Goal: Task Accomplishment & Management: Use online tool/utility

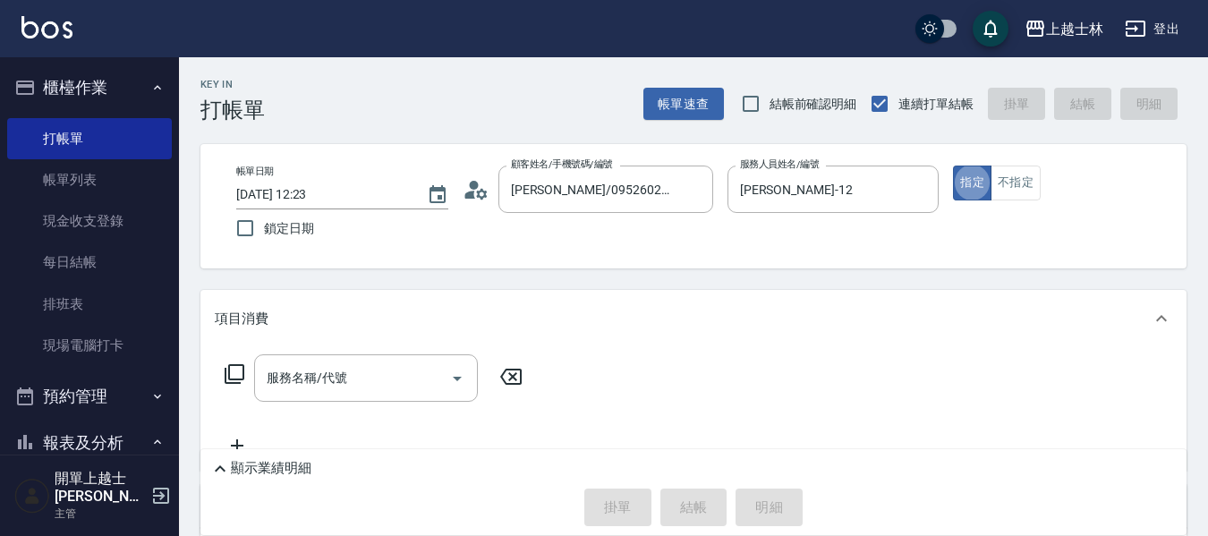
type button "true"
click at [360, 369] on input "服務名稱/代號" at bounding box center [352, 377] width 181 height 31
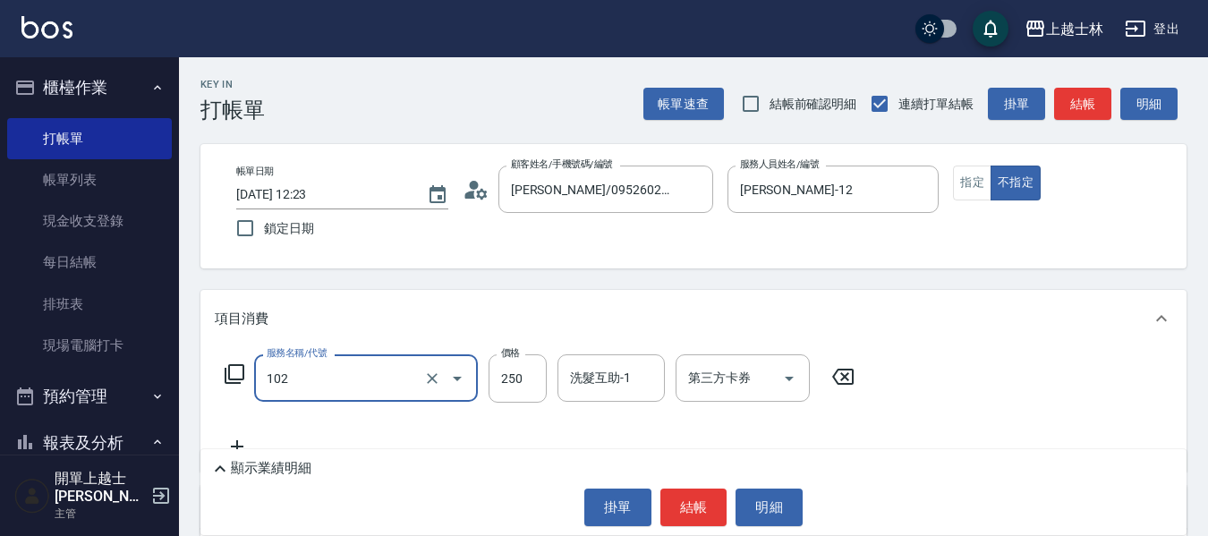
type input "精油洗髮(102)"
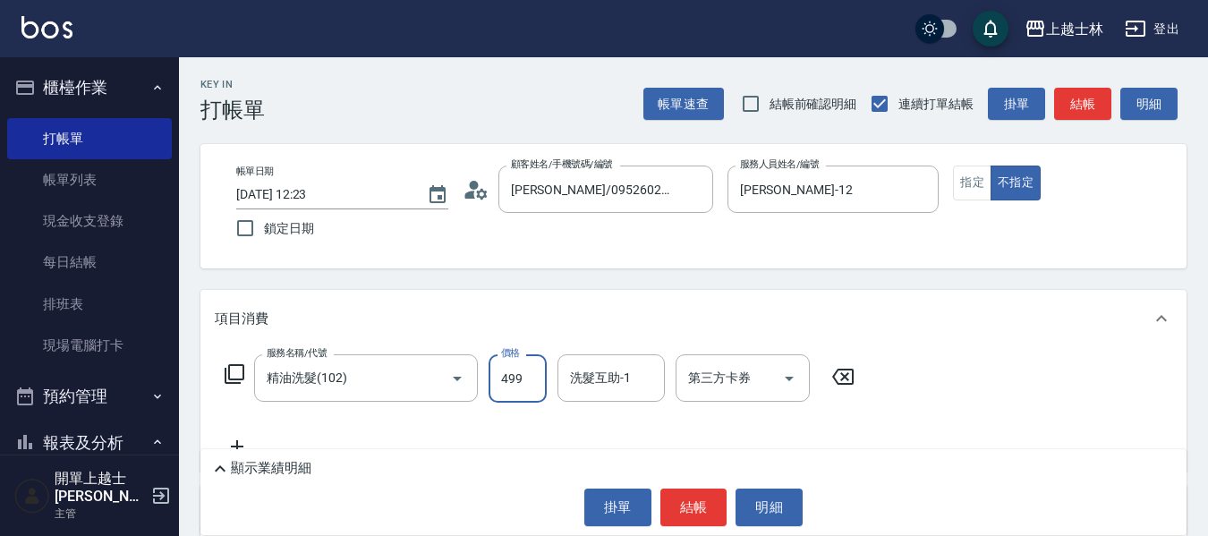
type input "499"
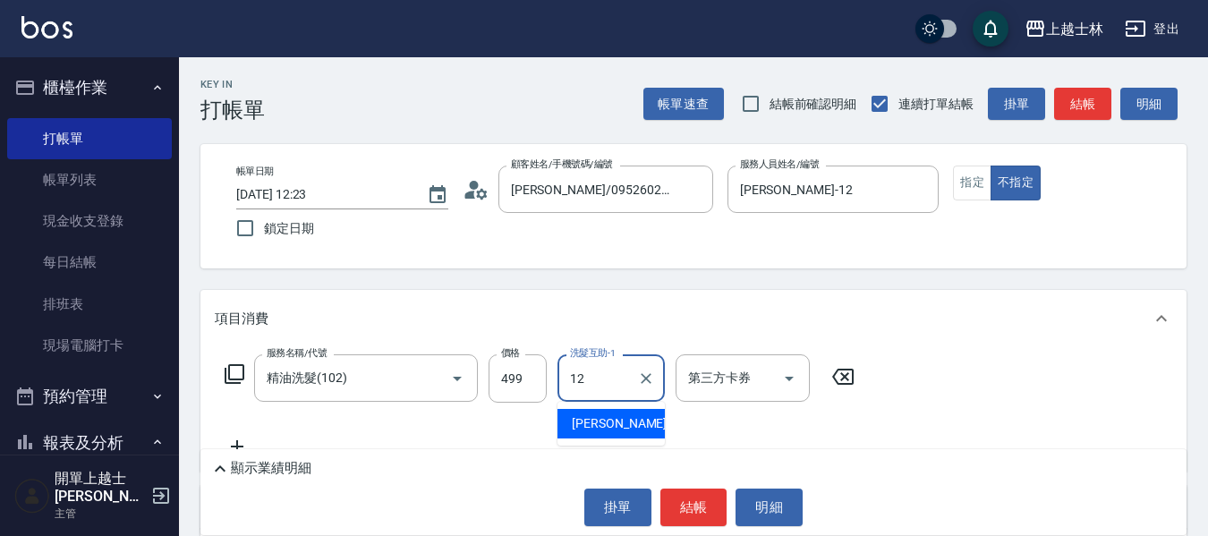
type input "[PERSON_NAME]-12"
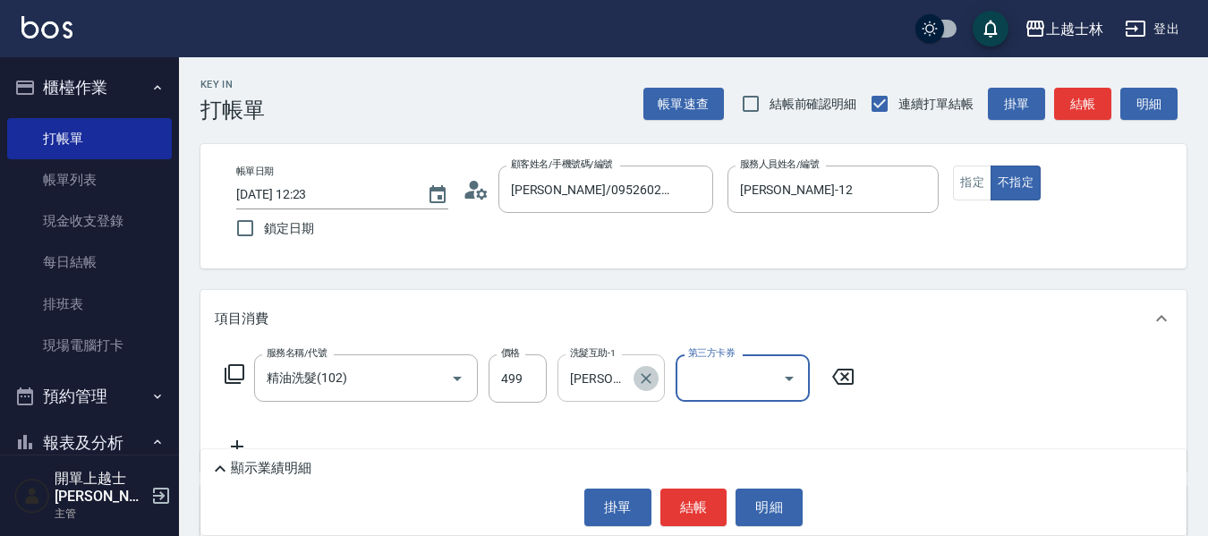
click at [652, 371] on icon "Clear" at bounding box center [646, 379] width 18 height 18
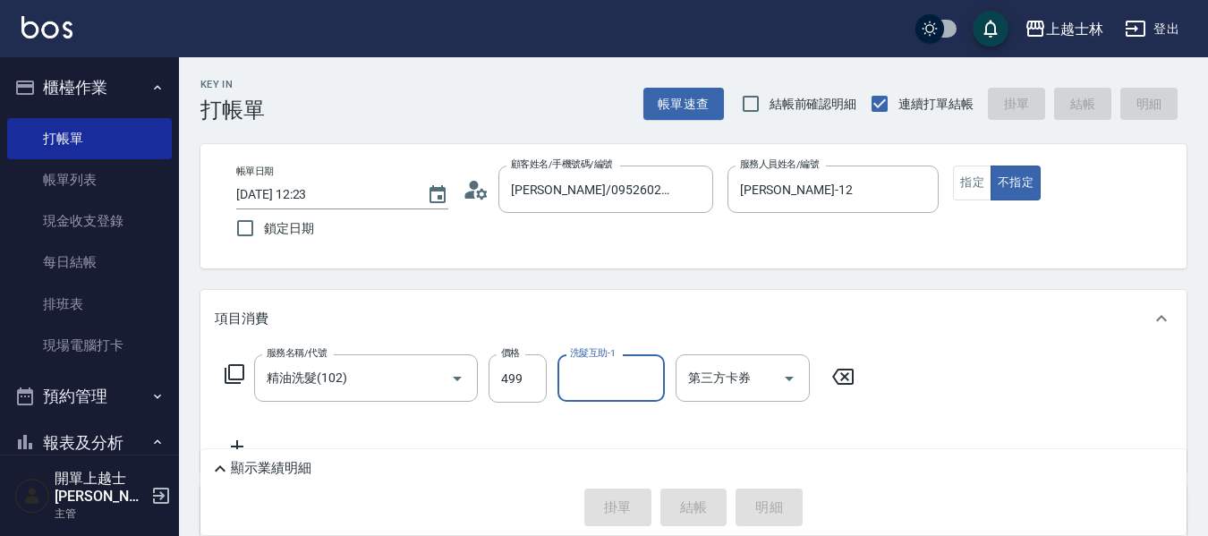
type input "[DATE] 13:02"
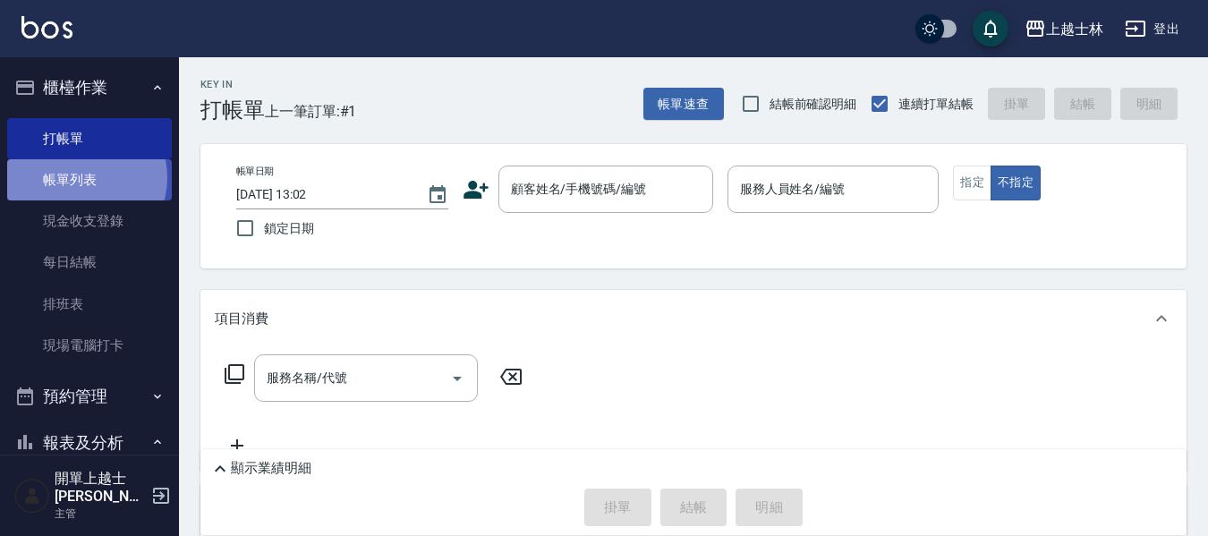
click at [81, 178] on link "帳單列表" at bounding box center [89, 179] width 165 height 41
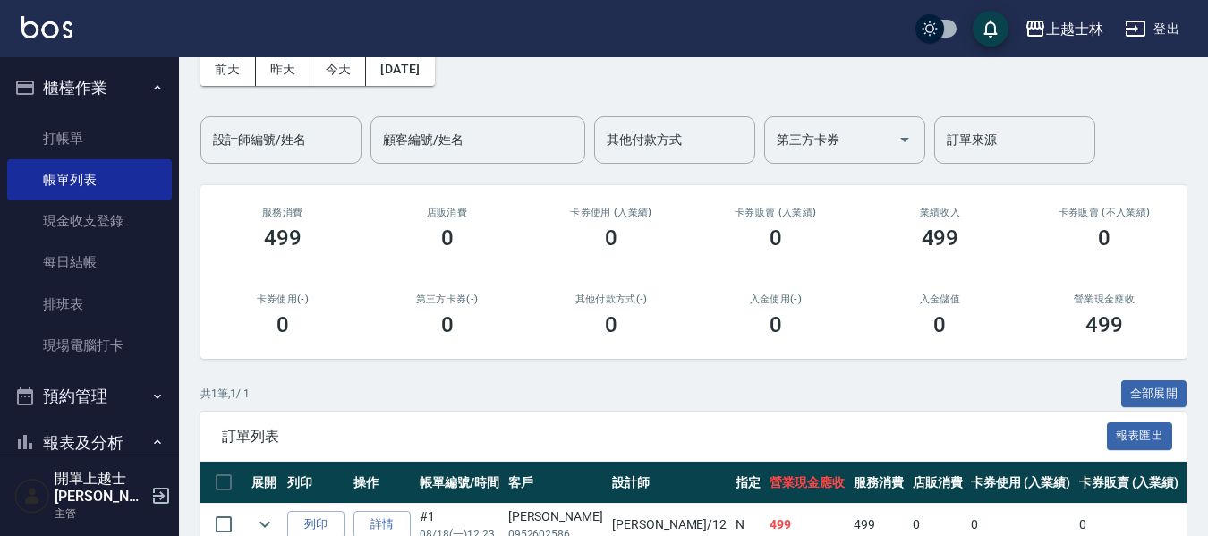
scroll to position [185, 0]
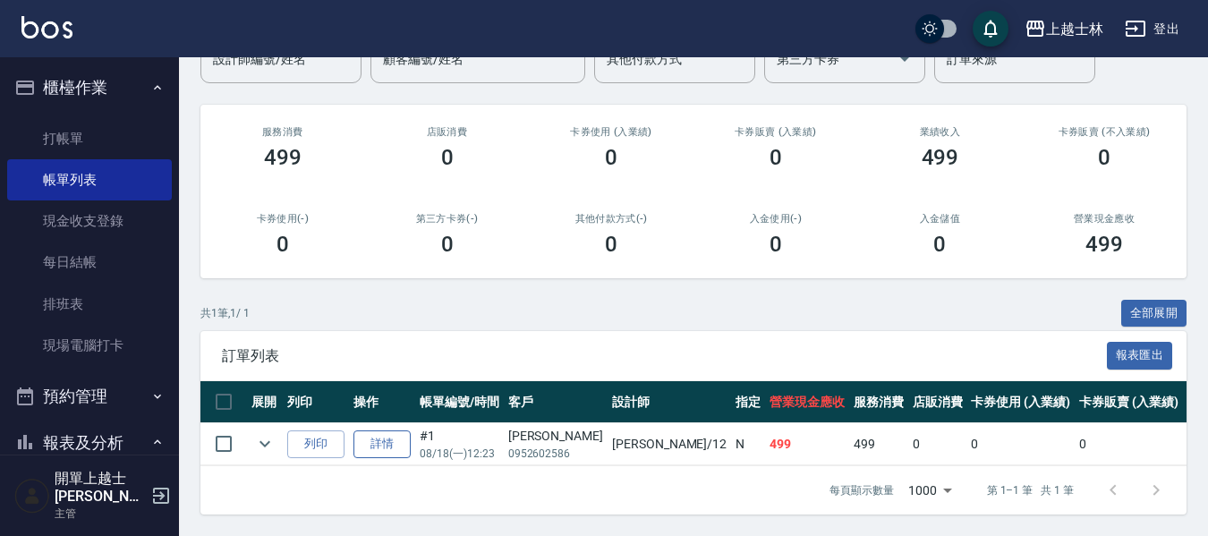
click at [391, 430] on link "詳情" at bounding box center [381, 444] width 57 height 28
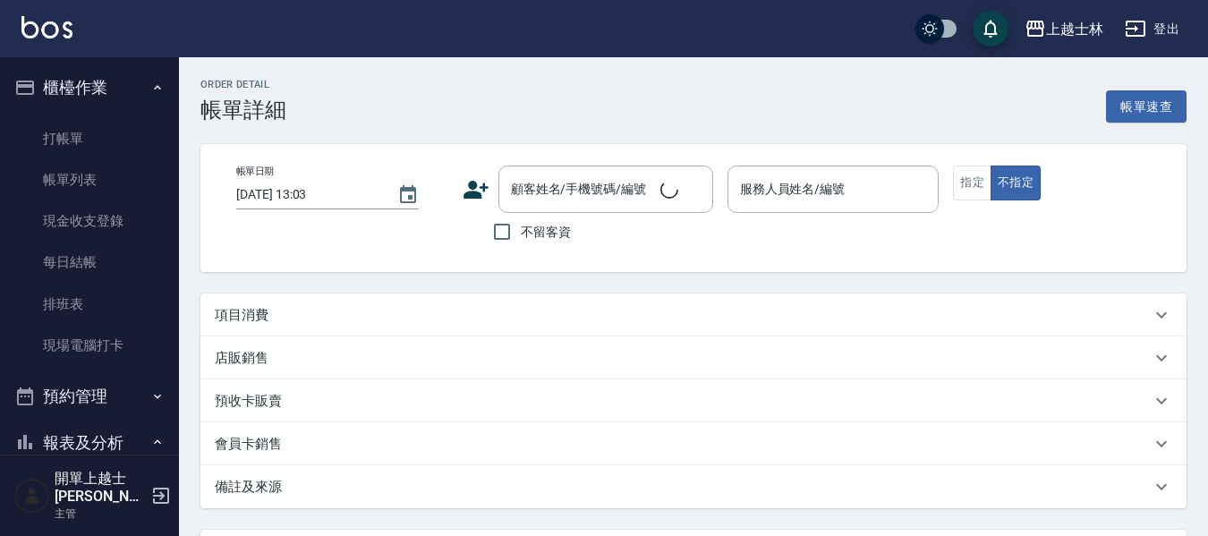
type input "[DATE] 12:23"
type input "[PERSON_NAME]-12"
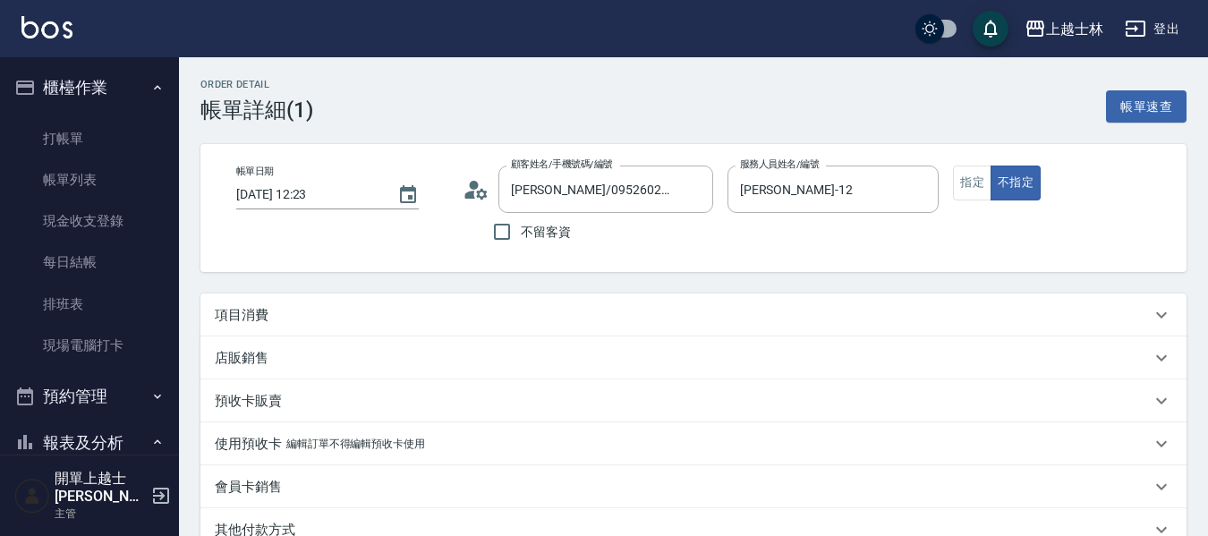
type input "[PERSON_NAME]/0952602586/"
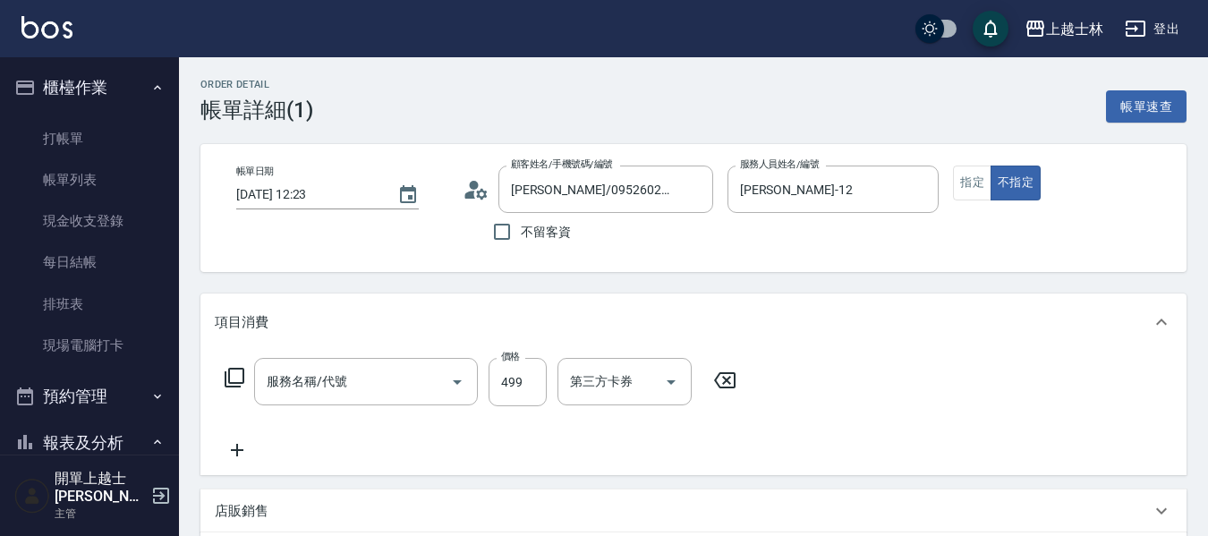
type input "精油洗髮(102)"
click at [525, 388] on input "499" at bounding box center [518, 382] width 58 height 48
type input "500"
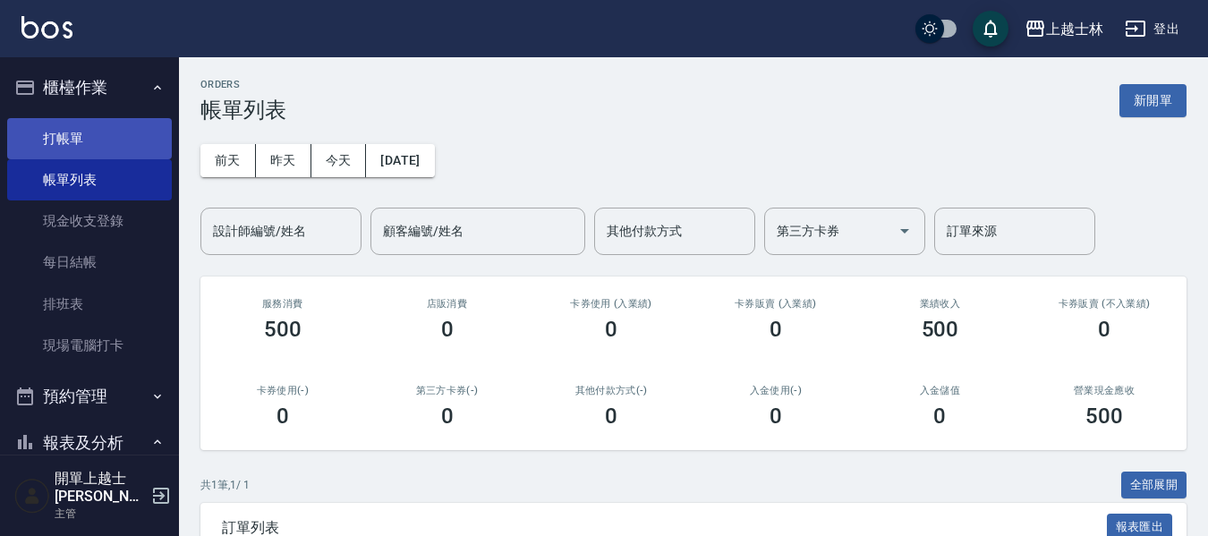
click at [47, 143] on link "打帳單" at bounding box center [89, 138] width 165 height 41
